Goal: Task Accomplishment & Management: Complete application form

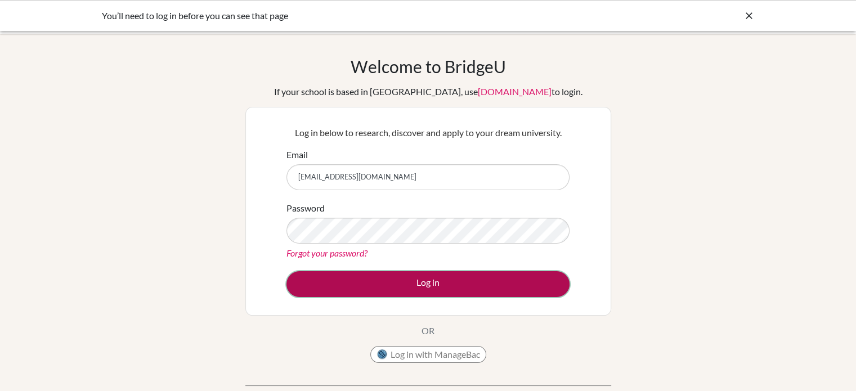
click at [415, 288] on button "Log in" at bounding box center [428, 284] width 283 height 26
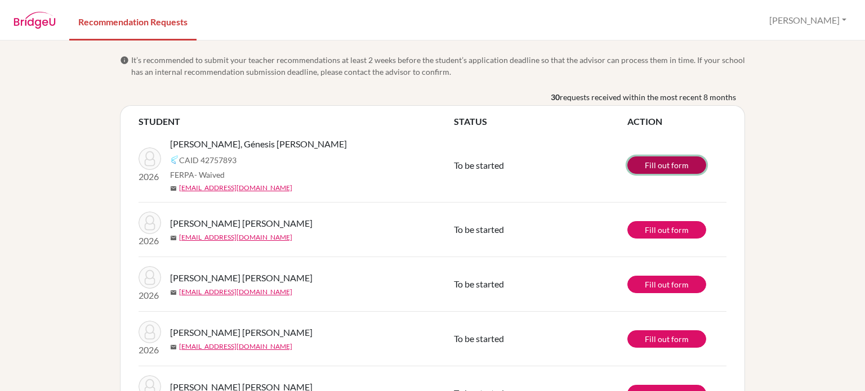
click at [645, 164] on link "Fill out form" at bounding box center [666, 164] width 79 height 17
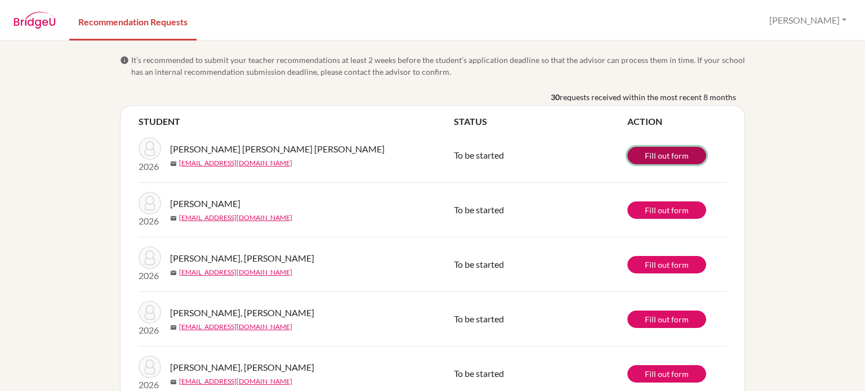
click at [639, 151] on link "Fill out form" at bounding box center [666, 155] width 79 height 17
click at [635, 154] on link "Fill out form" at bounding box center [666, 155] width 79 height 17
click at [653, 155] on link "Fill out form" at bounding box center [666, 155] width 79 height 17
click at [641, 157] on link "Fill out form" at bounding box center [666, 155] width 79 height 17
click at [653, 149] on link "Fill out form" at bounding box center [666, 155] width 79 height 17
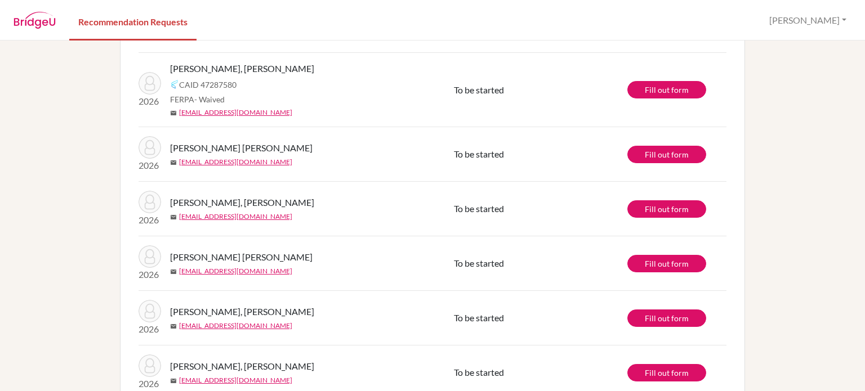
scroll to position [559, 0]
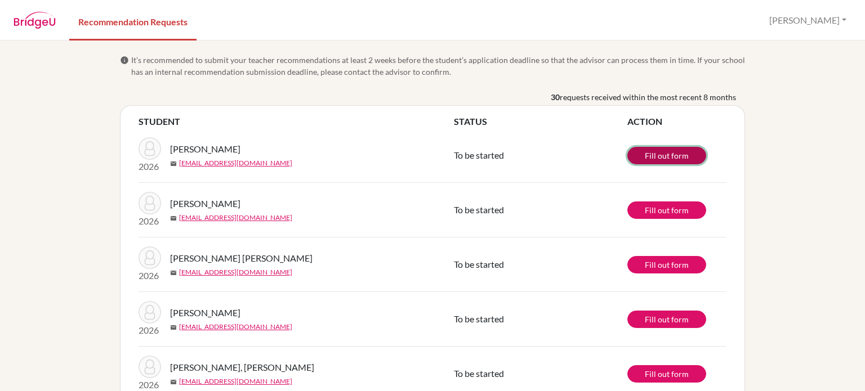
click at [648, 154] on link "Fill out form" at bounding box center [666, 155] width 79 height 17
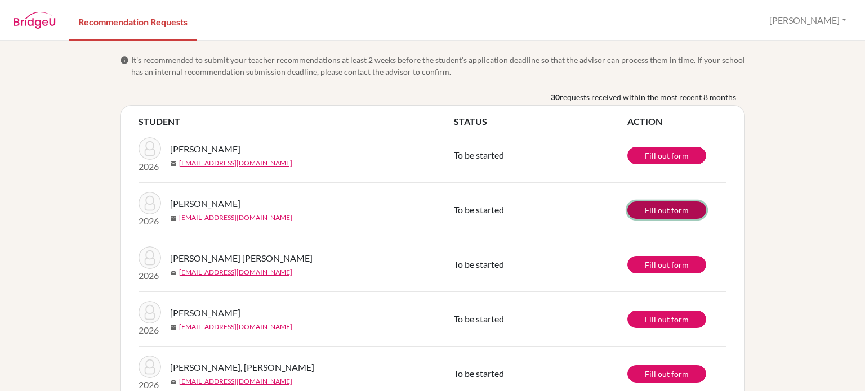
click at [683, 205] on link "Fill out form" at bounding box center [666, 210] width 79 height 17
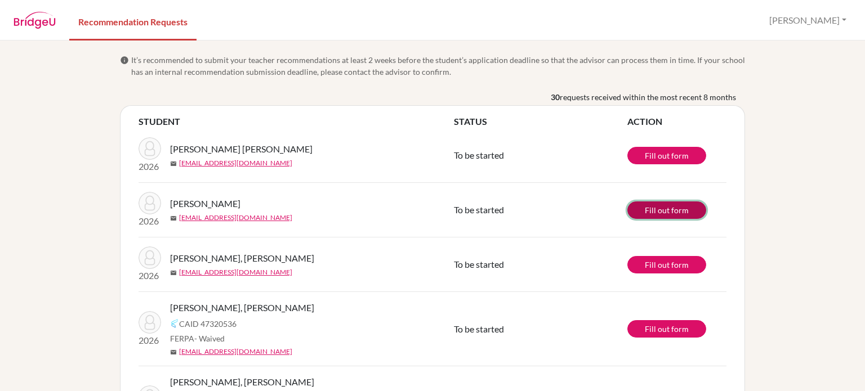
click at [637, 211] on link "Fill out form" at bounding box center [666, 210] width 79 height 17
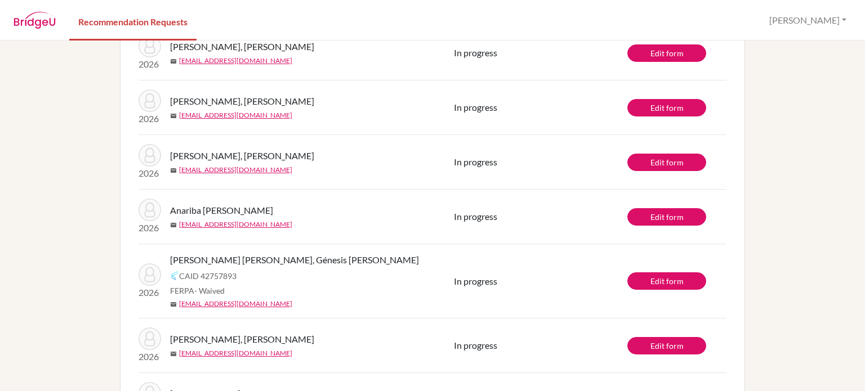
scroll to position [1457, 0]
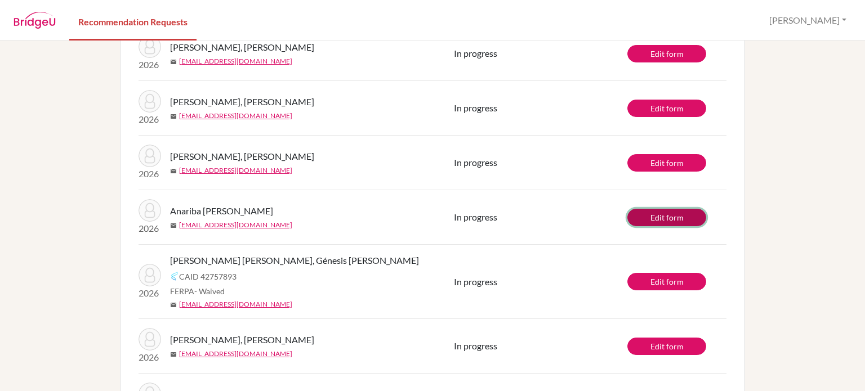
click at [647, 209] on link "Edit form" at bounding box center [666, 217] width 79 height 17
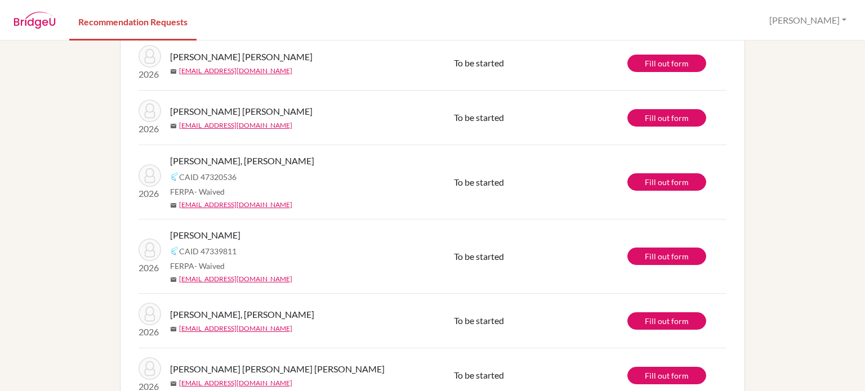
scroll to position [0, 0]
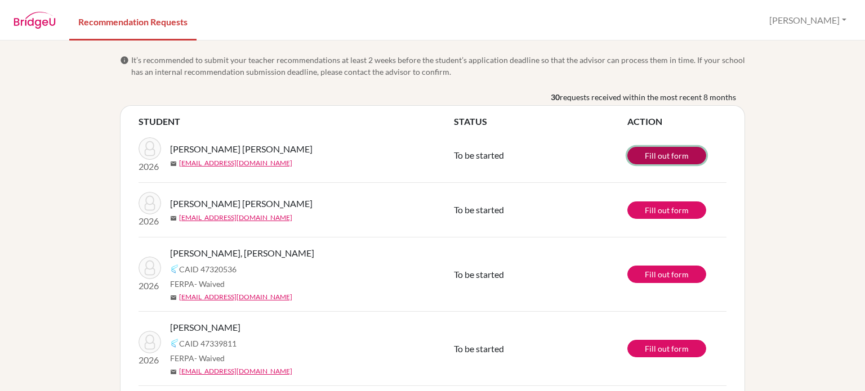
click at [646, 156] on link "Fill out form" at bounding box center [666, 155] width 79 height 17
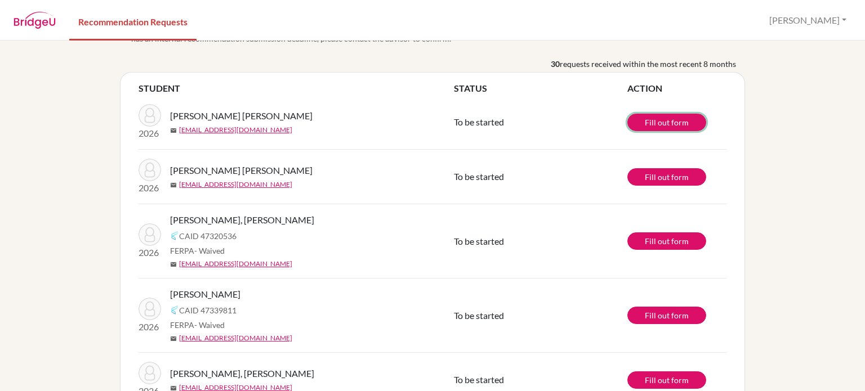
scroll to position [35, 0]
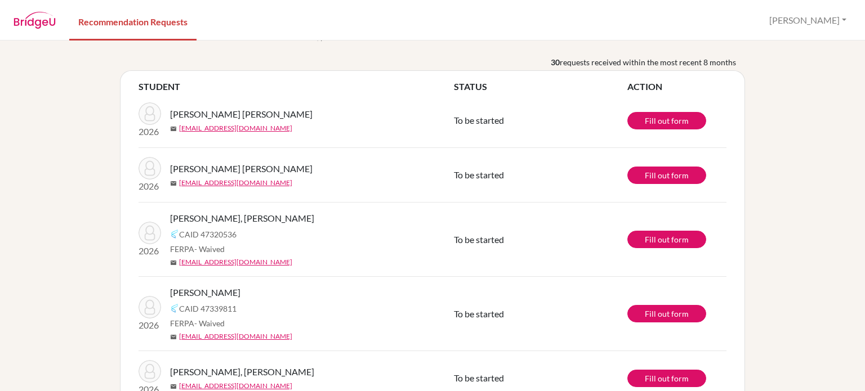
click at [697, 135] on td "Fill out form" at bounding box center [676, 120] width 99 height 55
click at [674, 170] on link "Fill out form" at bounding box center [666, 175] width 79 height 17
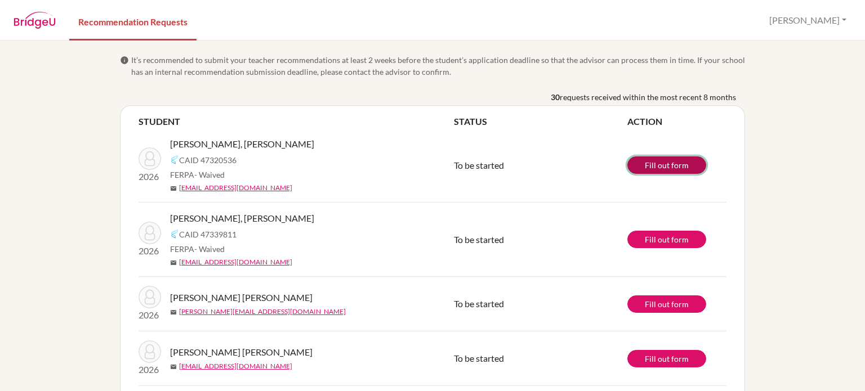
click at [670, 168] on link "Fill out form" at bounding box center [666, 164] width 79 height 17
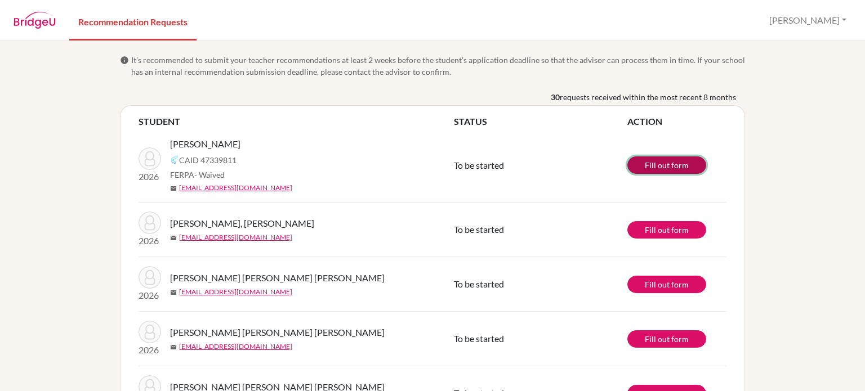
click at [642, 162] on link "Fill out form" at bounding box center [666, 164] width 79 height 17
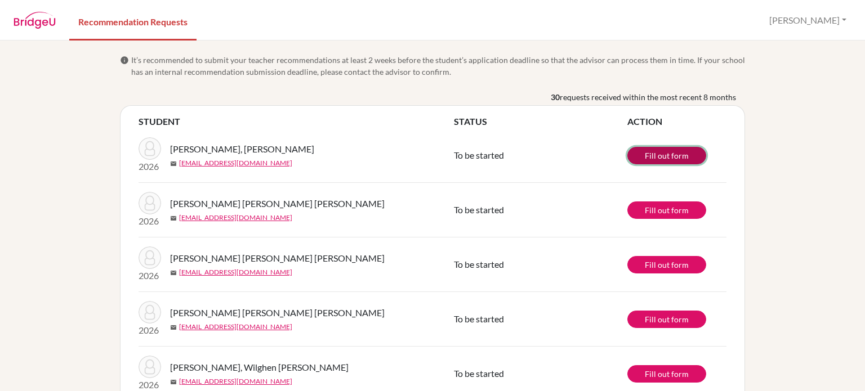
click at [666, 157] on link "Fill out form" at bounding box center [666, 155] width 79 height 17
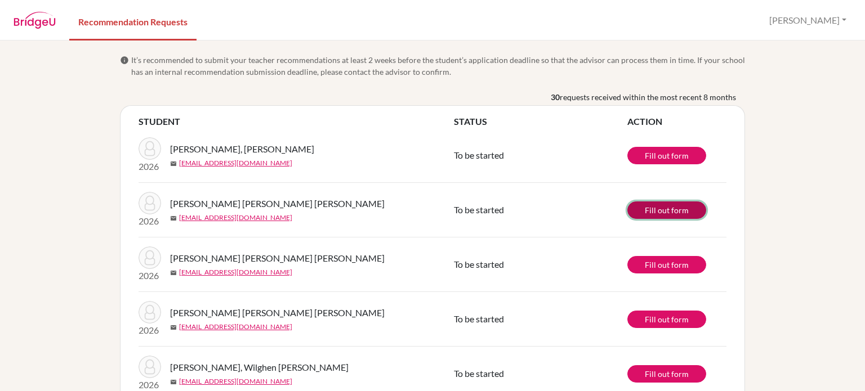
click at [670, 212] on link "Fill out form" at bounding box center [666, 210] width 79 height 17
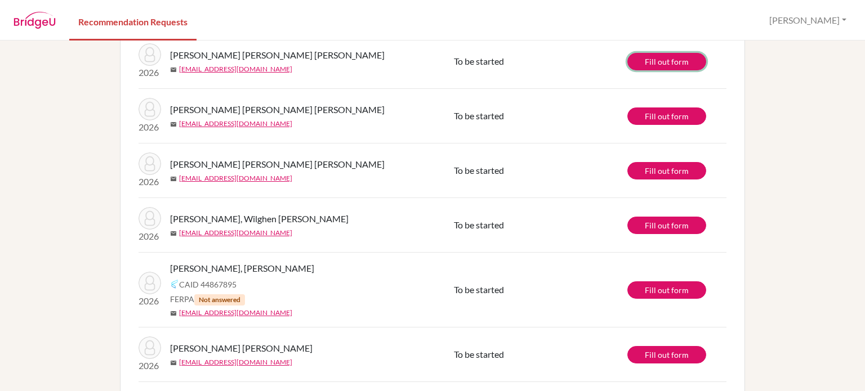
scroll to position [150, 0]
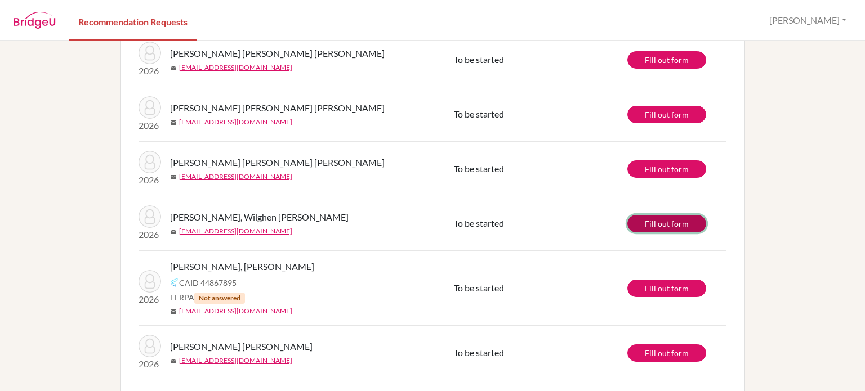
click at [666, 222] on link "Fill out form" at bounding box center [666, 223] width 79 height 17
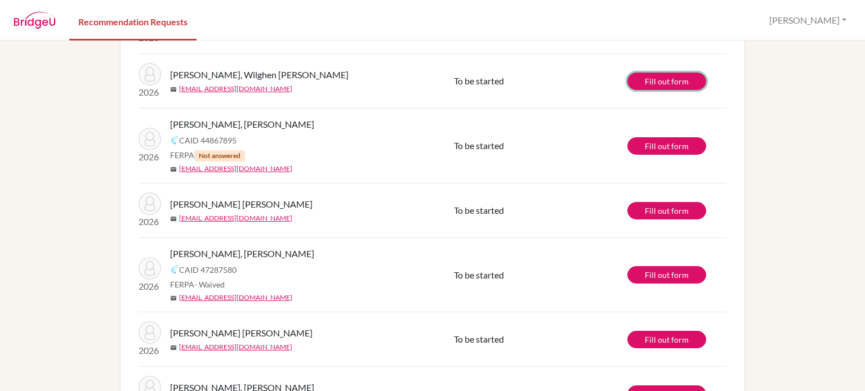
scroll to position [294, 0]
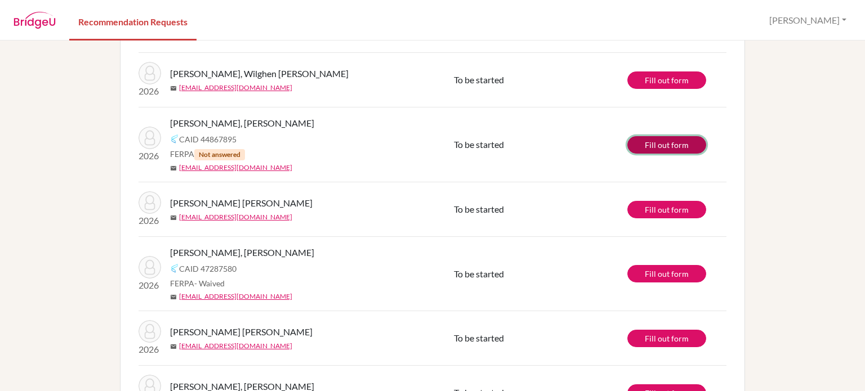
click at [659, 146] on link "Fill out form" at bounding box center [666, 144] width 79 height 17
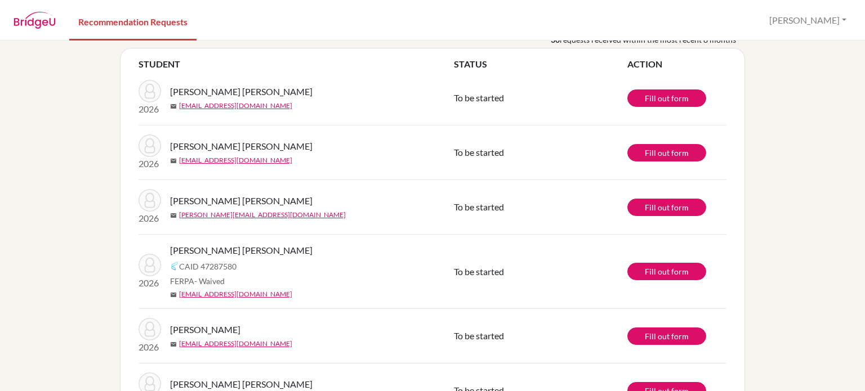
scroll to position [58, 0]
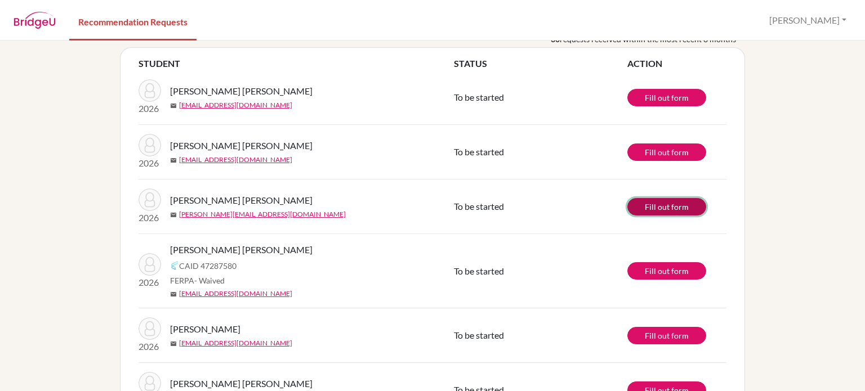
click at [678, 213] on link "Fill out form" at bounding box center [666, 206] width 79 height 17
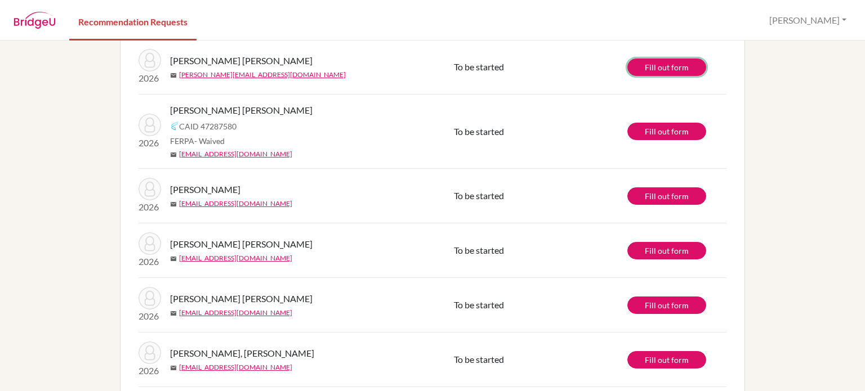
scroll to position [202, 0]
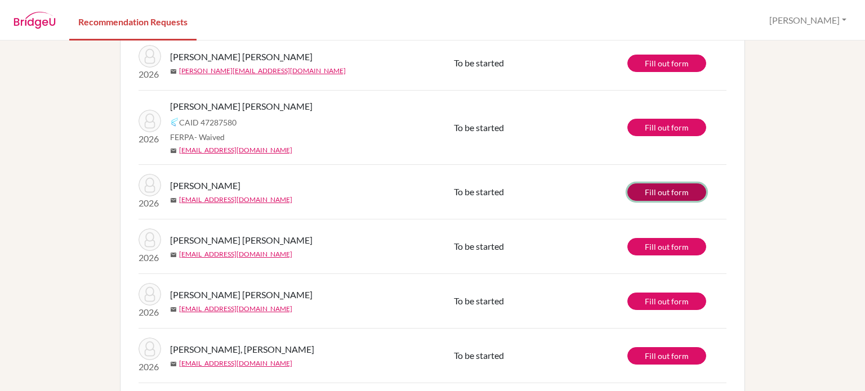
click at [660, 193] on link "Fill out form" at bounding box center [666, 192] width 79 height 17
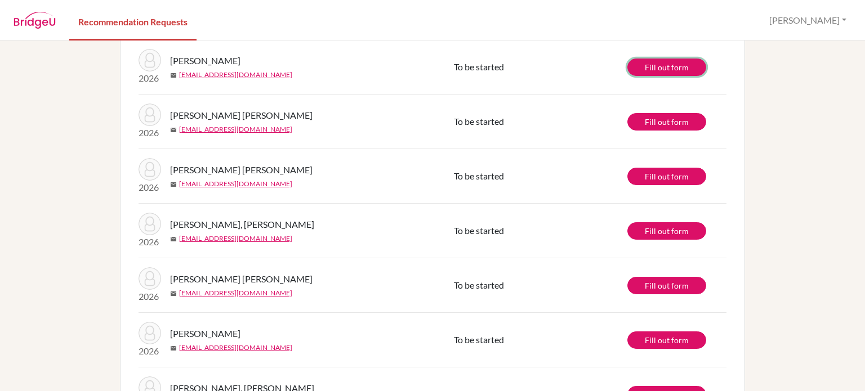
scroll to position [337, 0]
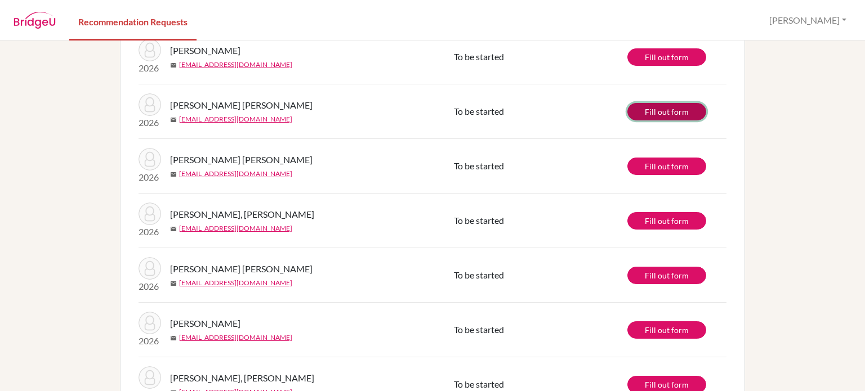
click at [669, 112] on link "Fill out form" at bounding box center [666, 111] width 79 height 17
click at [654, 160] on link "Fill out form" at bounding box center [666, 166] width 79 height 17
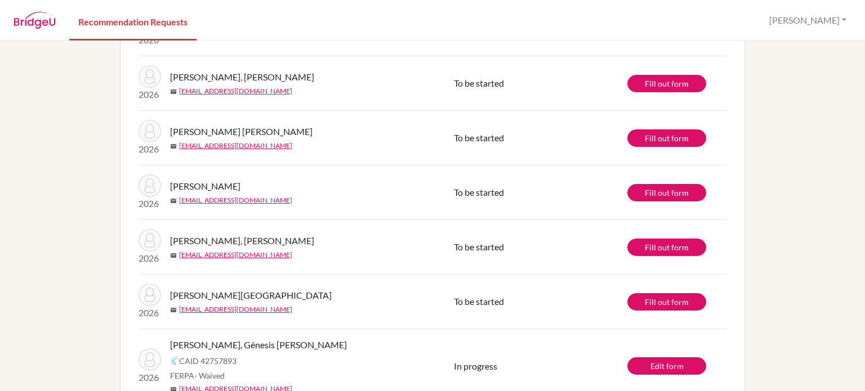
scroll to position [477, 0]
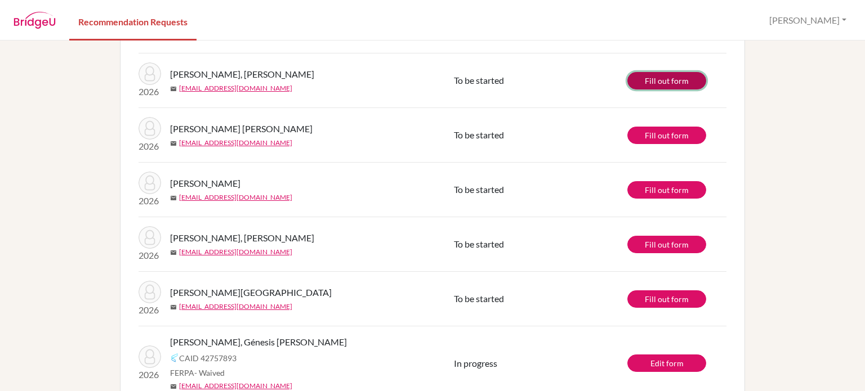
click at [652, 83] on link "Fill out form" at bounding box center [666, 80] width 79 height 17
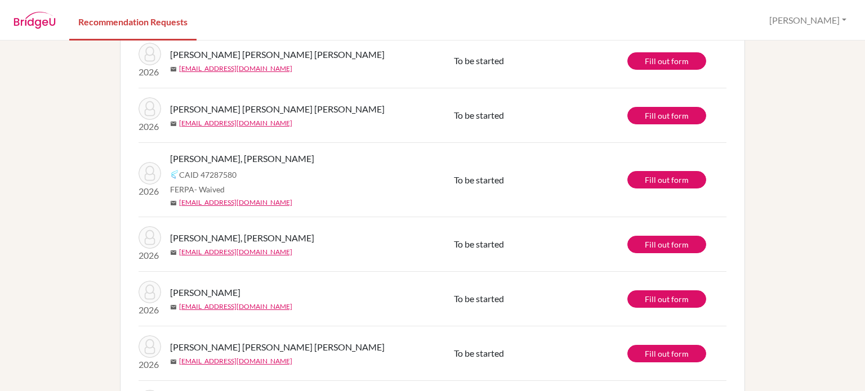
scroll to position [137, 0]
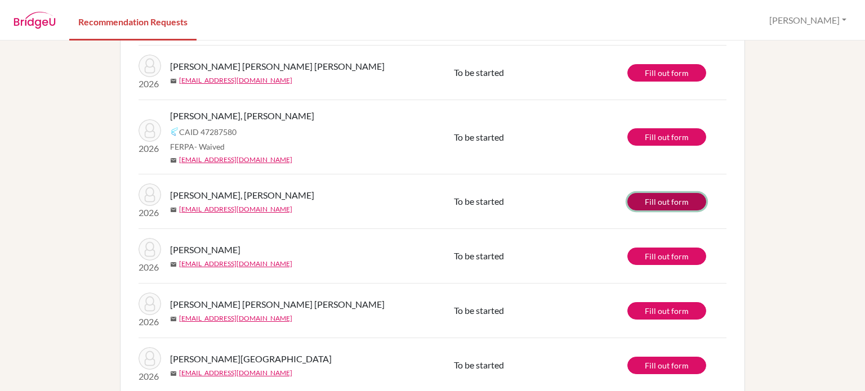
click at [665, 200] on link "Fill out form" at bounding box center [666, 201] width 79 height 17
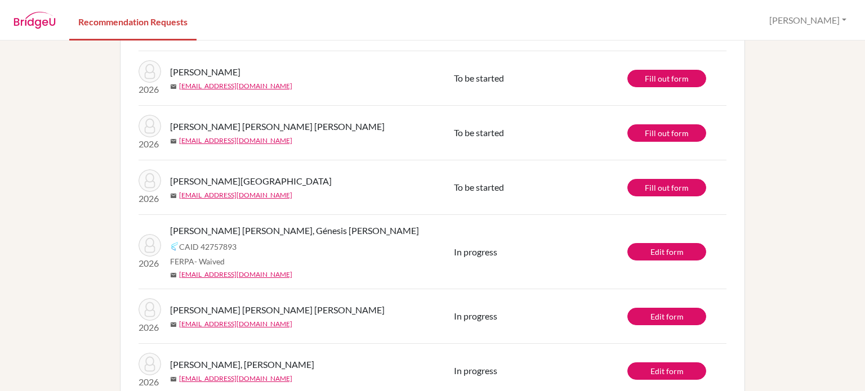
scroll to position [315, 0]
click at [662, 78] on link "Fill out form" at bounding box center [666, 78] width 79 height 17
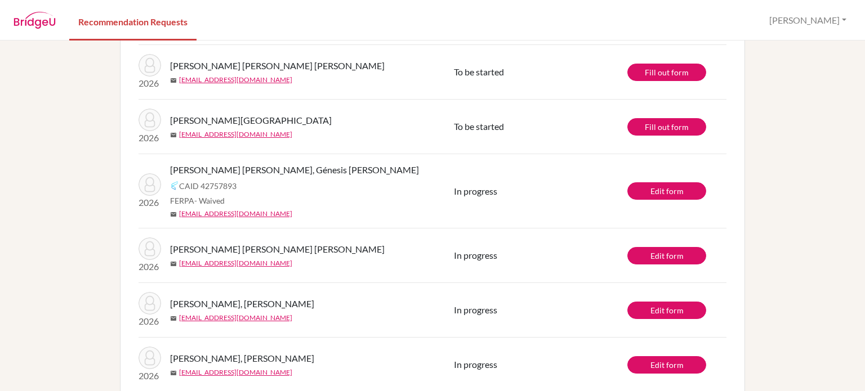
scroll to position [377, 0]
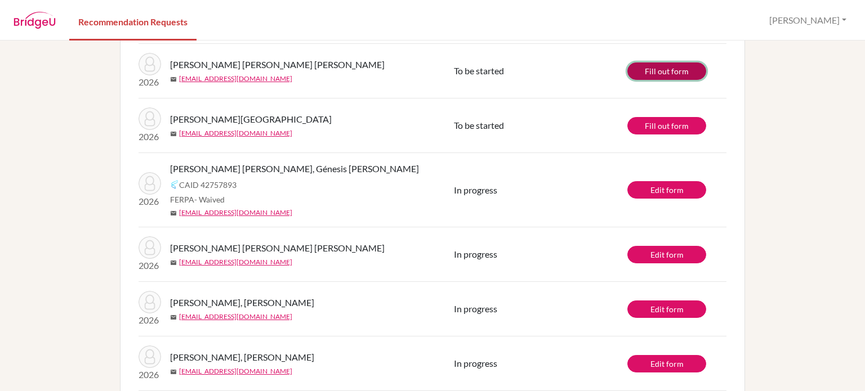
click at [651, 64] on link "Fill out form" at bounding box center [666, 70] width 79 height 17
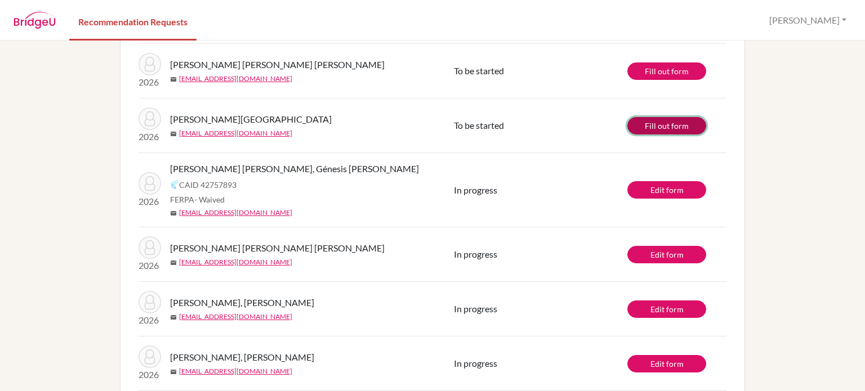
click at [648, 126] on link "Fill out form" at bounding box center [666, 125] width 79 height 17
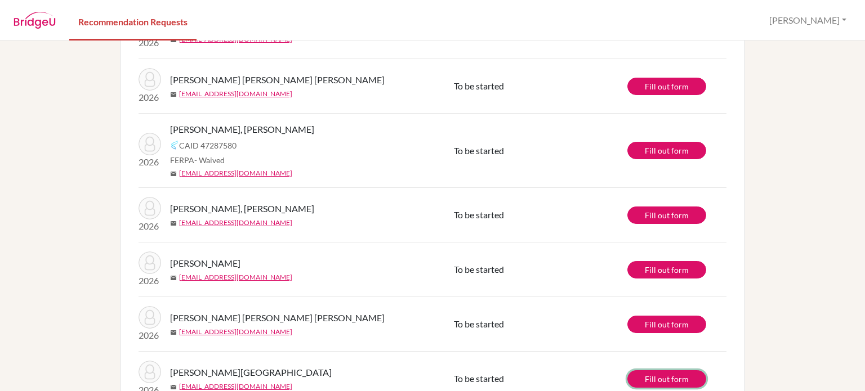
scroll to position [0, 0]
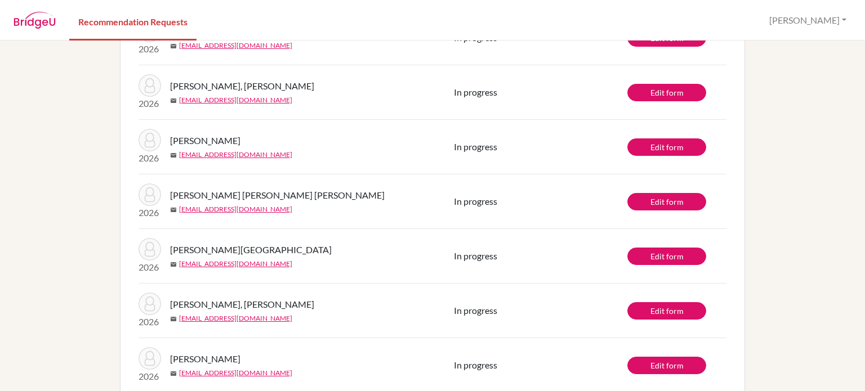
scroll to position [1179, 0]
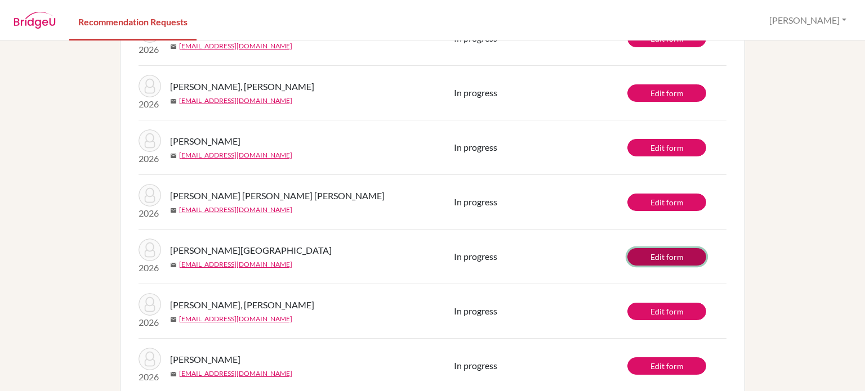
click at [646, 251] on link "Edit form" at bounding box center [666, 256] width 79 height 17
